Goal: Information Seeking & Learning: Learn about a topic

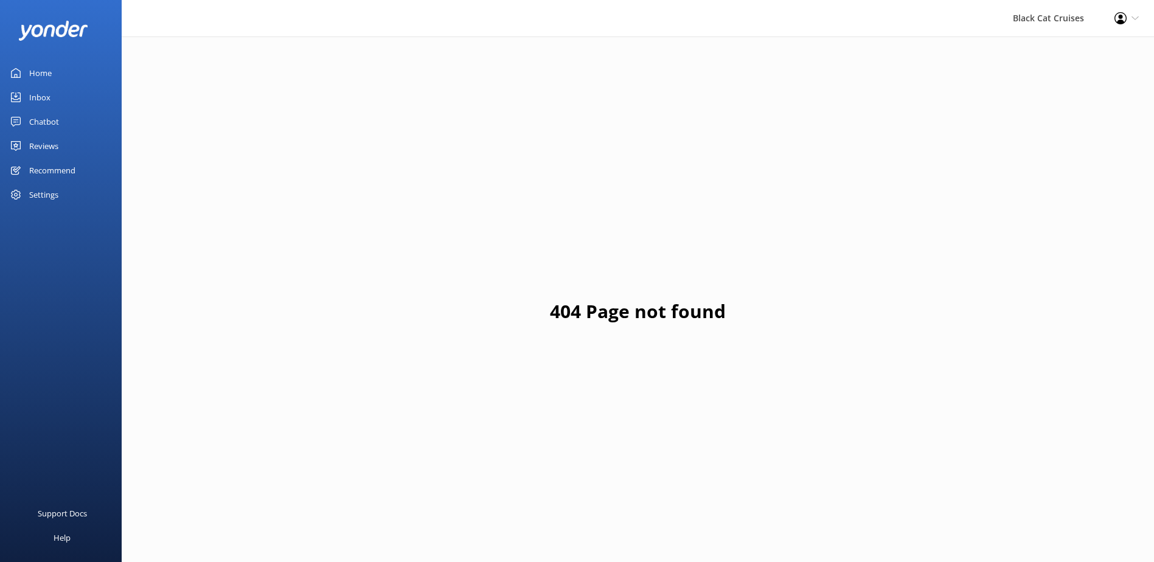
drag, startPoint x: 46, startPoint y: 68, endPoint x: 54, endPoint y: 68, distance: 7.3
click at [46, 68] on div "Home" at bounding box center [40, 73] width 23 height 24
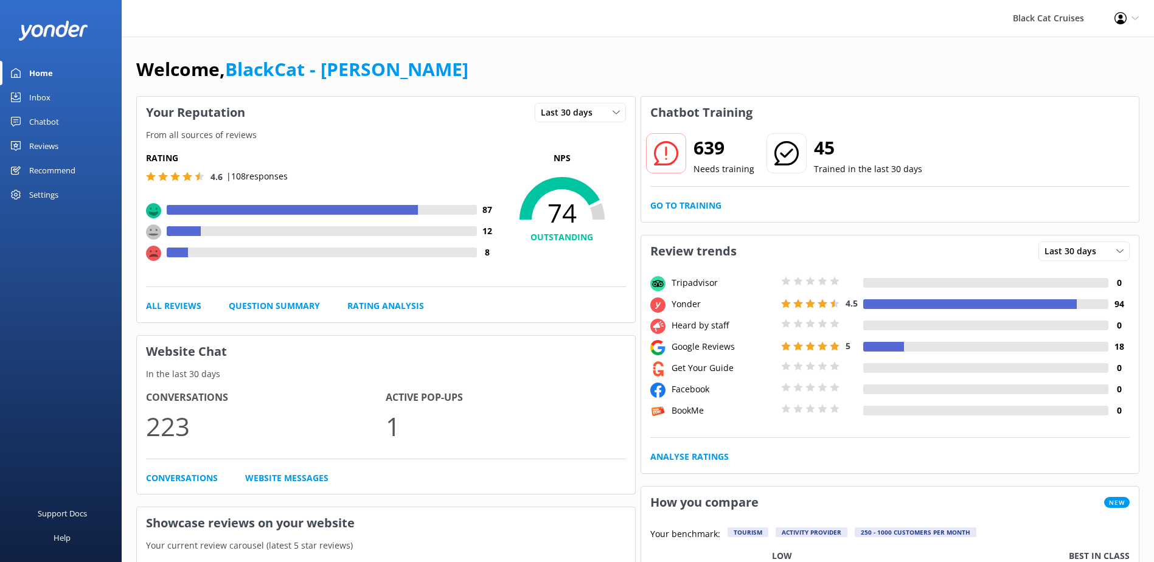
click at [47, 145] on div "Reviews" at bounding box center [43, 146] width 29 height 24
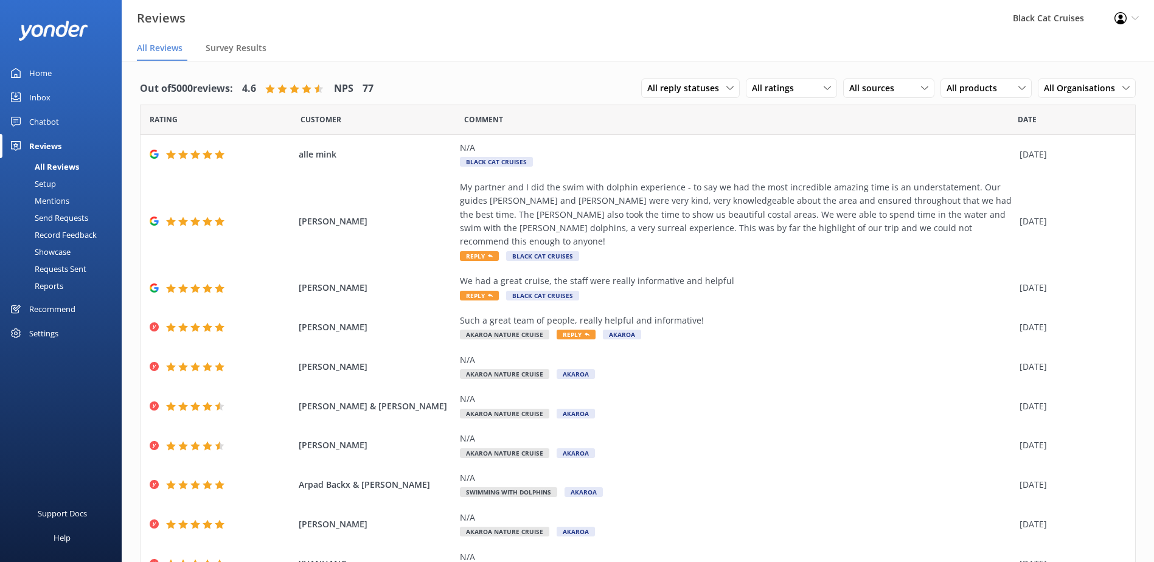
click at [55, 284] on div "Reports" at bounding box center [35, 285] width 56 height 17
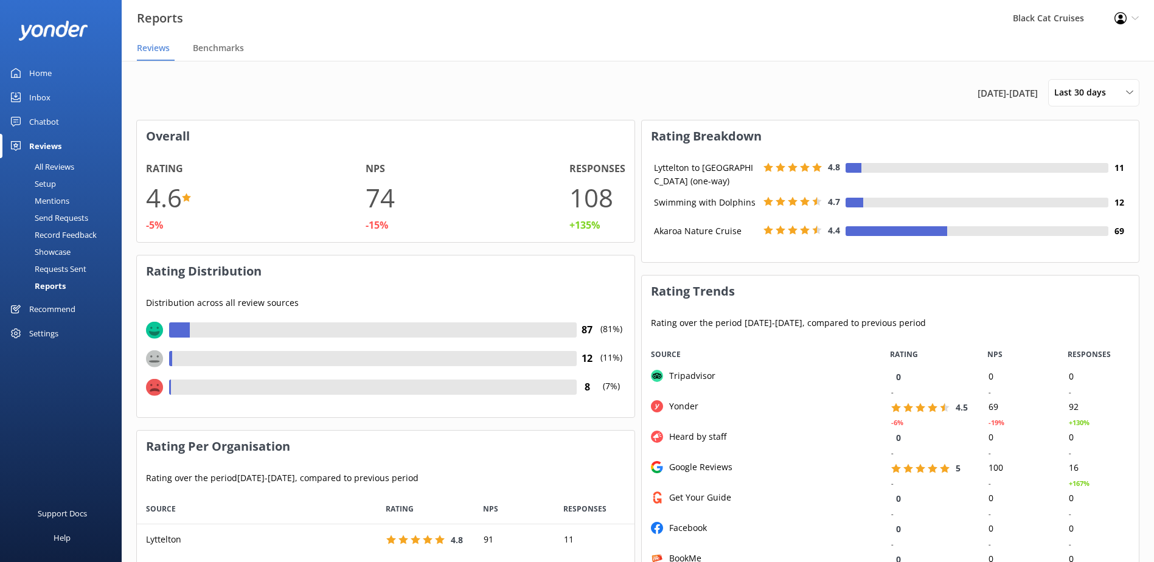
scroll to position [91, 488]
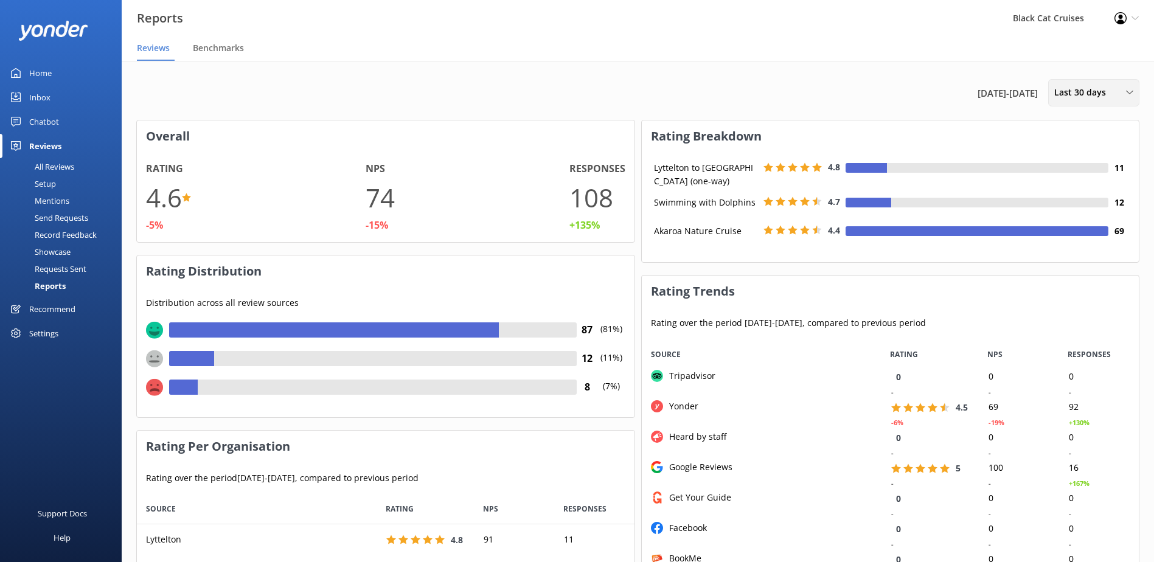
click at [1087, 95] on span "Last 30 days" at bounding box center [1083, 92] width 59 height 13
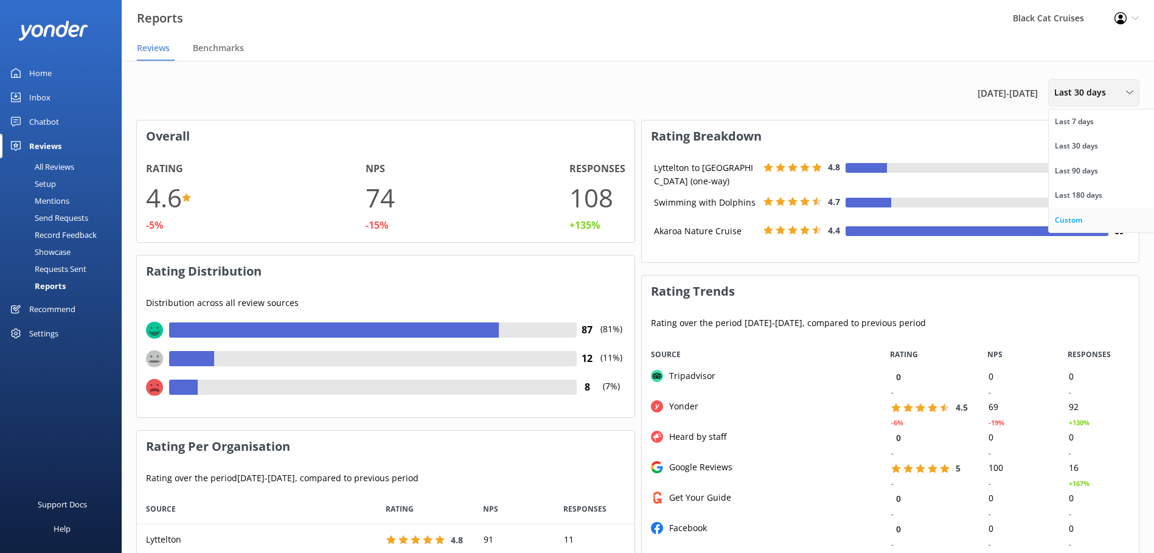
click at [1078, 218] on div "Custom" at bounding box center [1068, 220] width 27 height 12
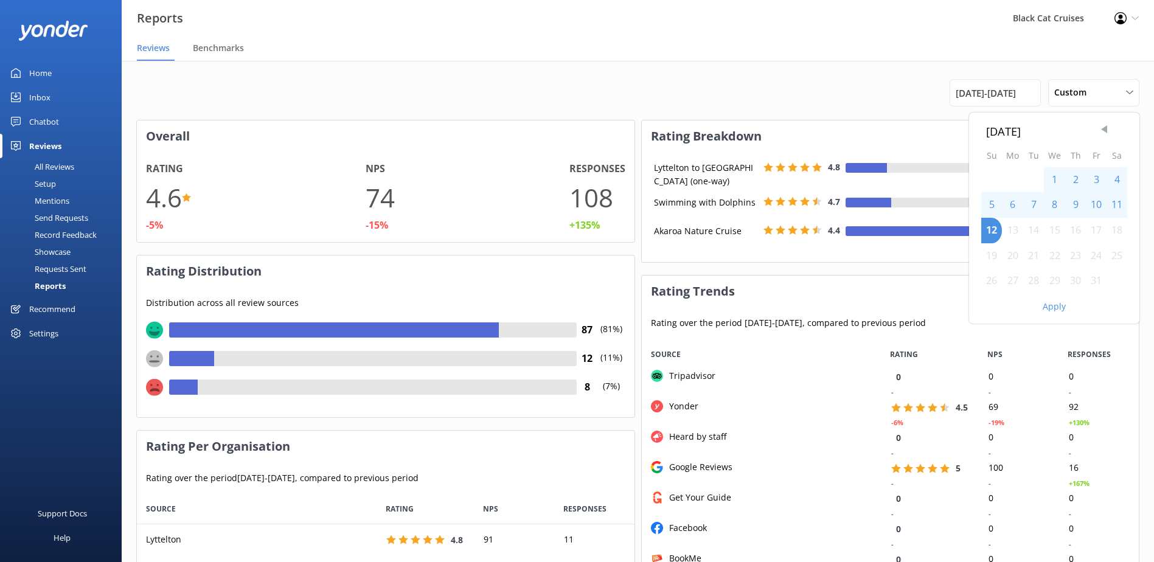
click at [1108, 127] on span "Previous Month" at bounding box center [1104, 129] width 12 height 12
click at [1108, 126] on span "Previous Month" at bounding box center [1104, 129] width 12 height 12
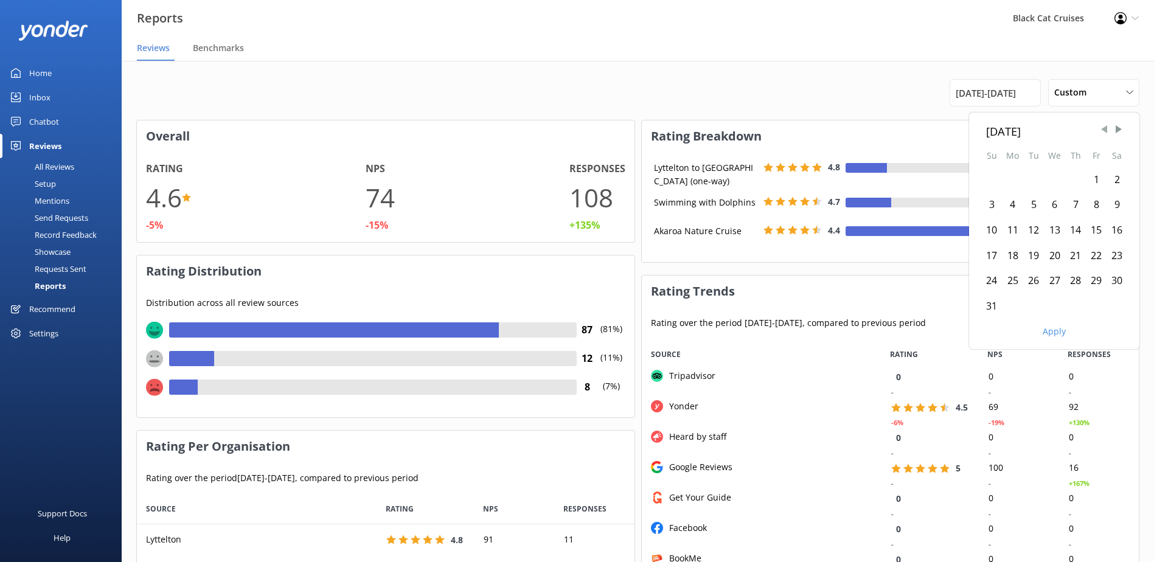
click at [1108, 126] on span "Previous Month" at bounding box center [1104, 129] width 12 height 12
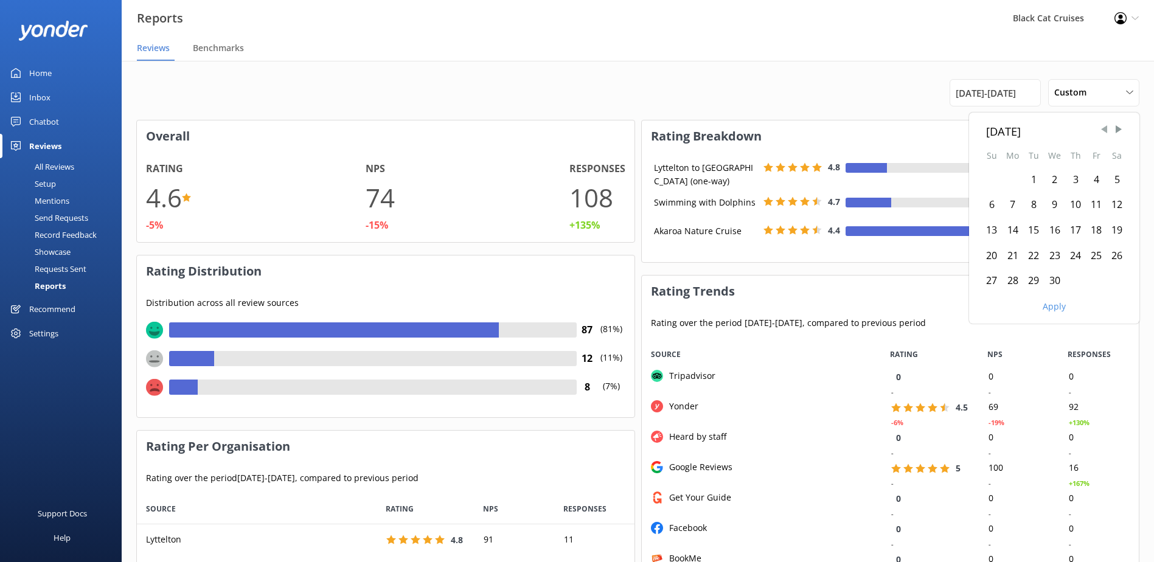
click at [1108, 126] on span "Previous Month" at bounding box center [1104, 129] width 12 height 12
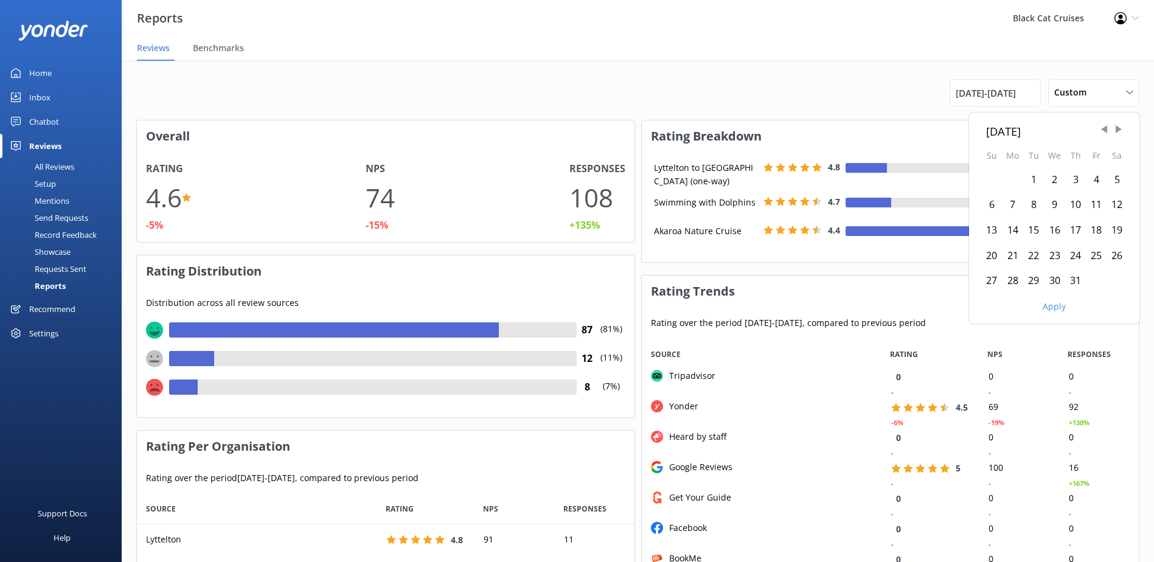
click at [1029, 179] on div "1" at bounding box center [1033, 180] width 21 height 26
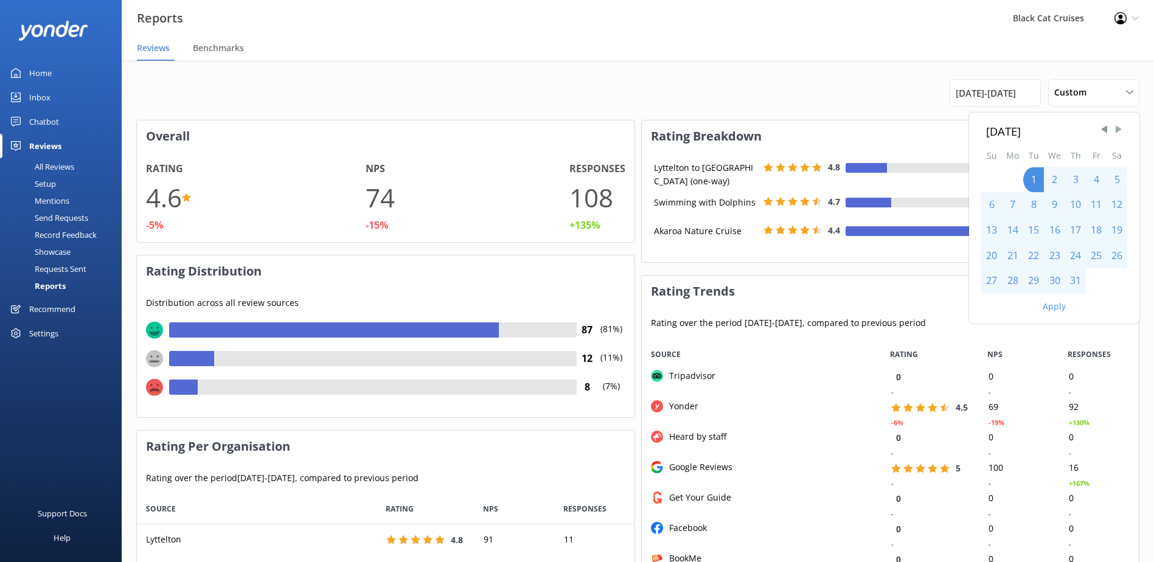
click at [1116, 130] on span "Next Month" at bounding box center [1118, 129] width 12 height 12
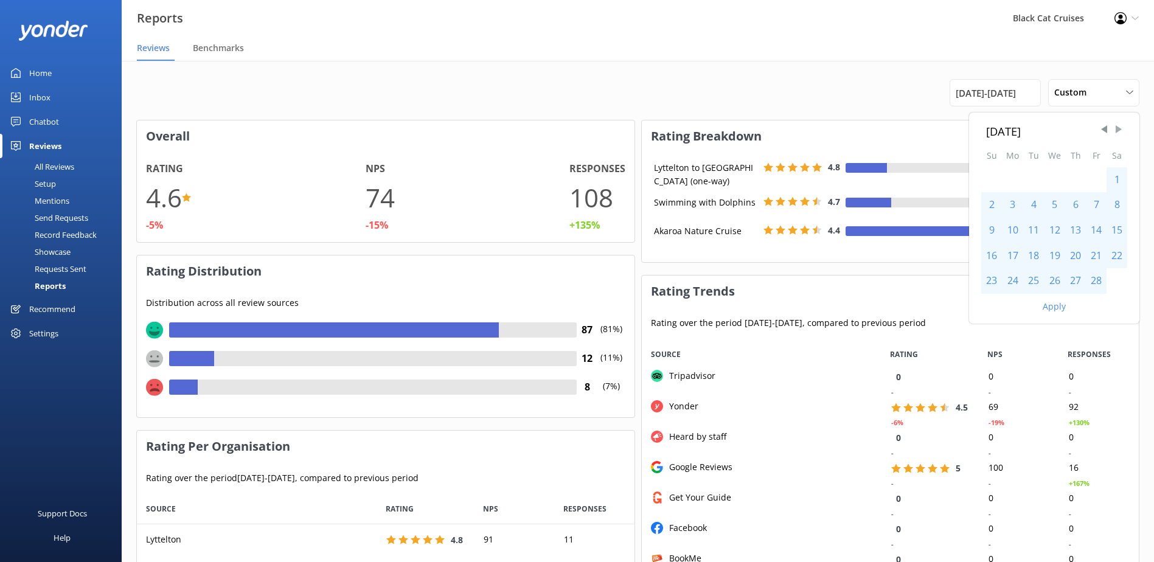
click at [1116, 130] on span "Next Month" at bounding box center [1118, 129] width 12 height 12
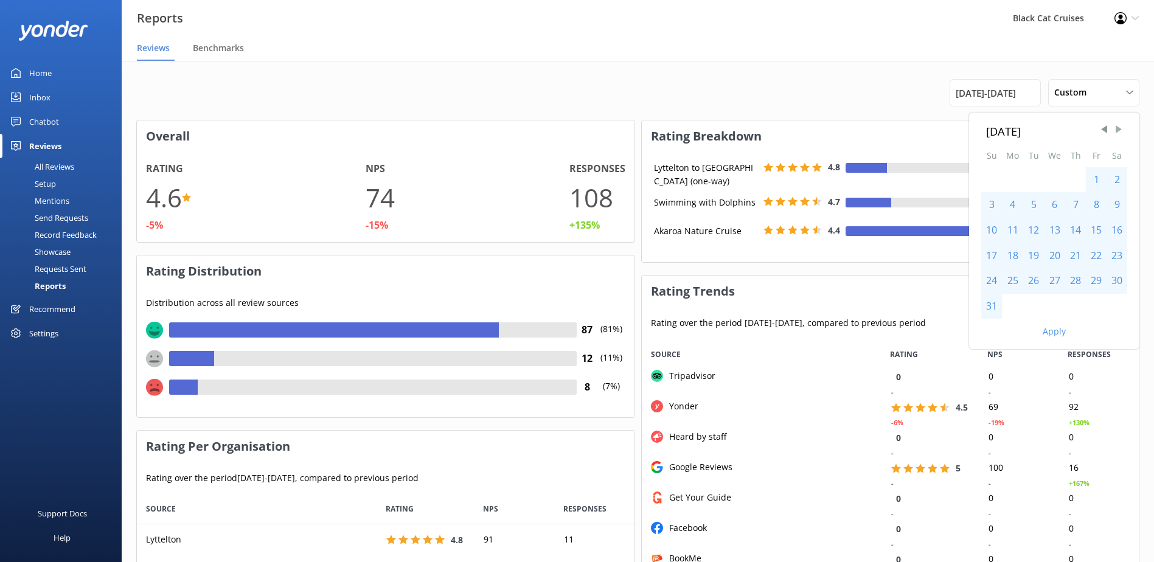
click at [1116, 130] on span "Next Month" at bounding box center [1118, 129] width 12 height 12
click at [1035, 277] on div "30" at bounding box center [1033, 281] width 21 height 26
click at [1058, 308] on button "Apply" at bounding box center [1054, 306] width 23 height 9
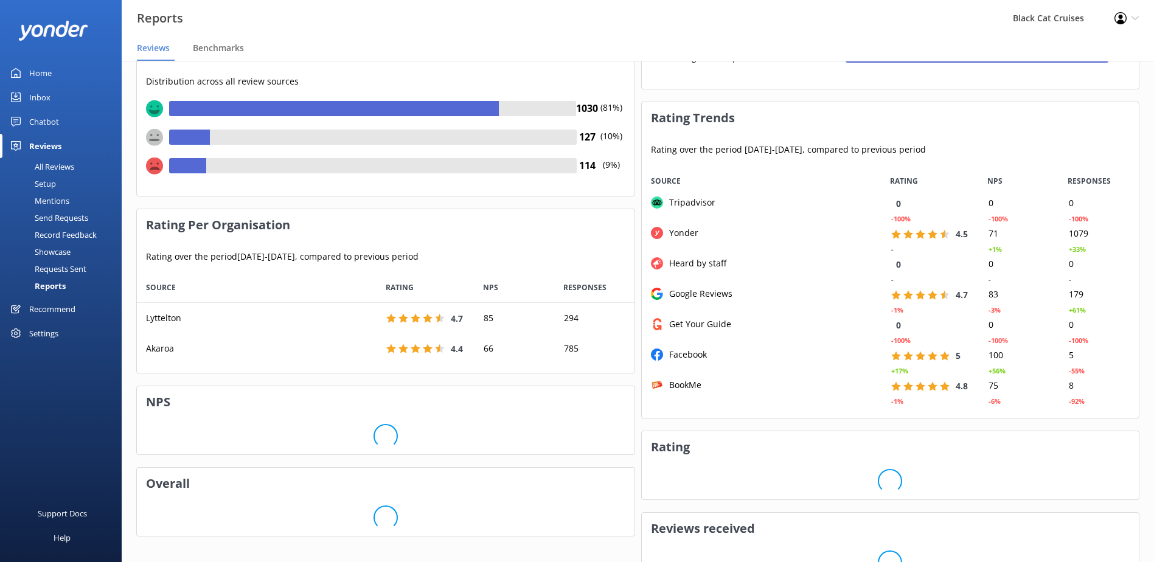
scroll to position [243, 0]
